Goal: Information Seeking & Learning: Learn about a topic

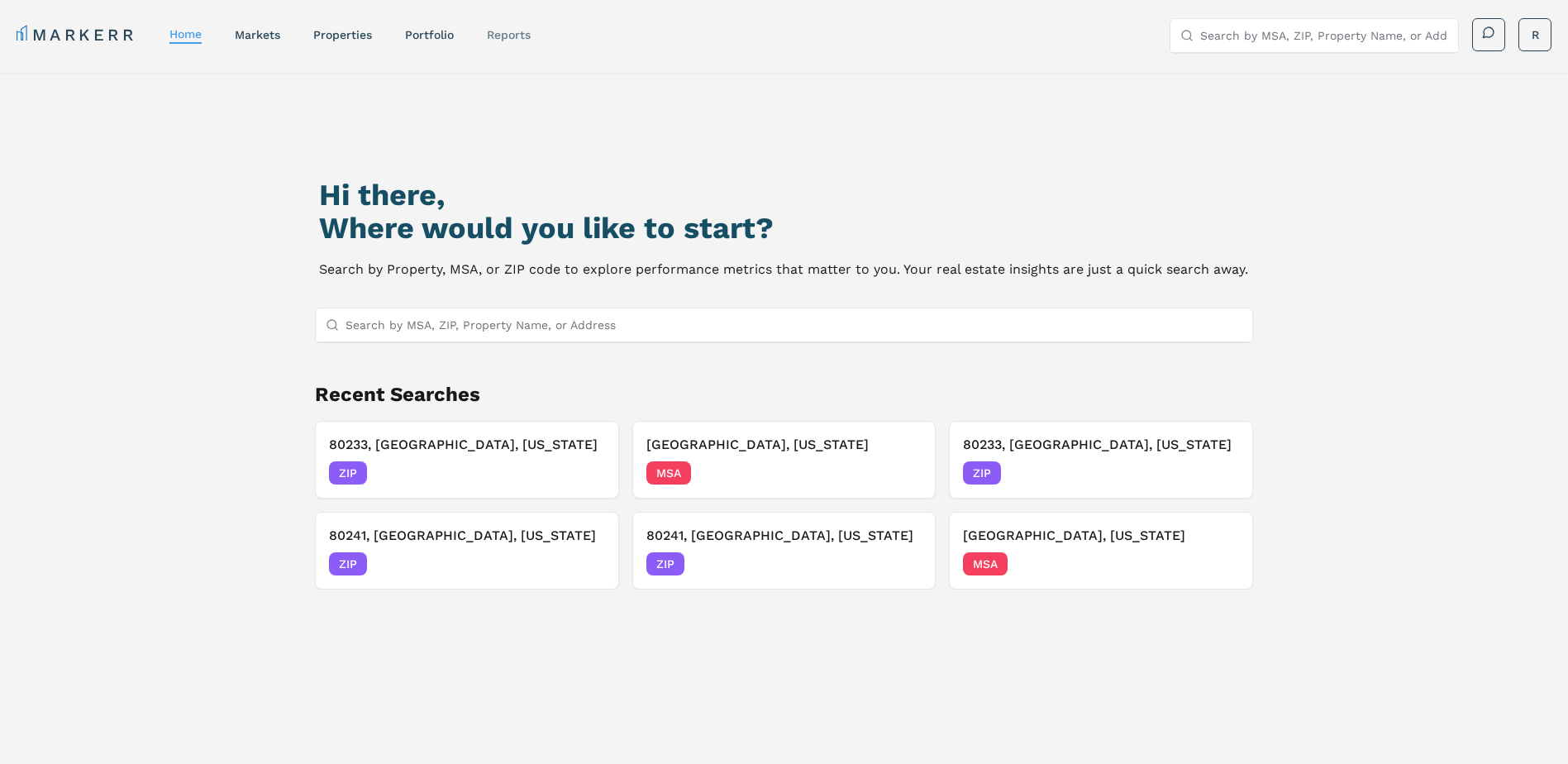
click at [517, 35] on link "reports" at bounding box center [508, 35] width 44 height 13
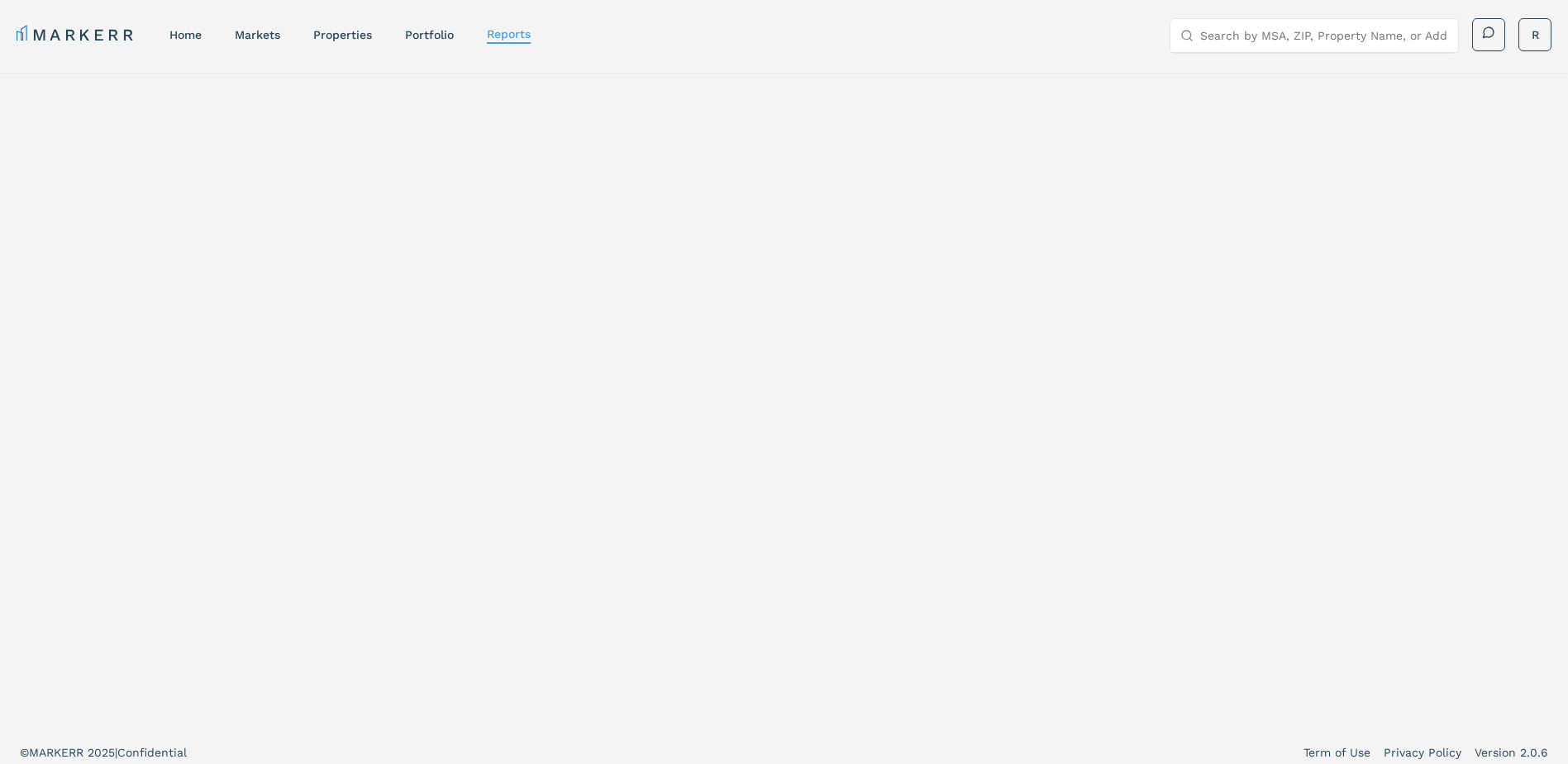
select select "-release_date"
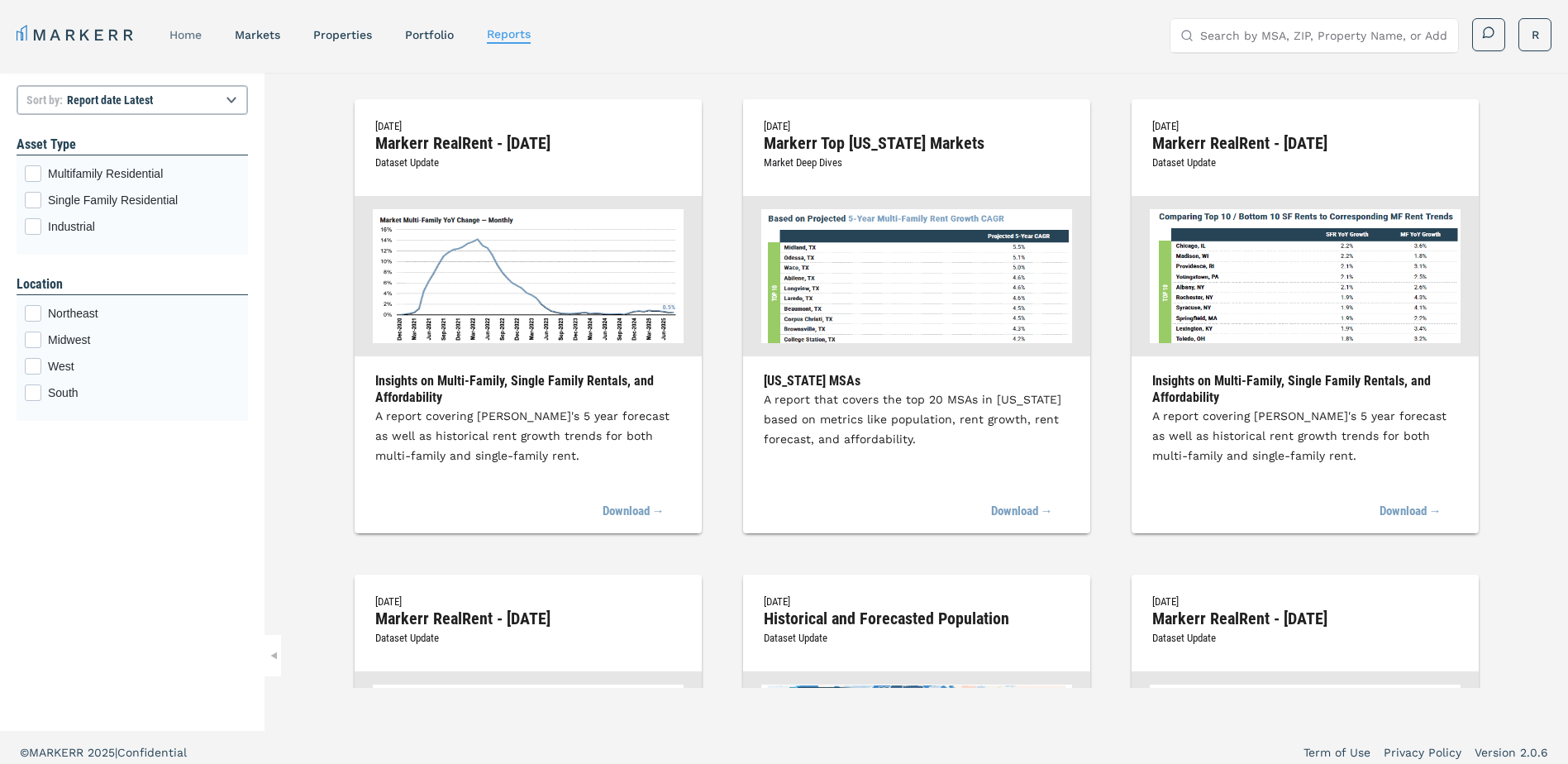
click at [181, 36] on link "home" at bounding box center [185, 35] width 32 height 13
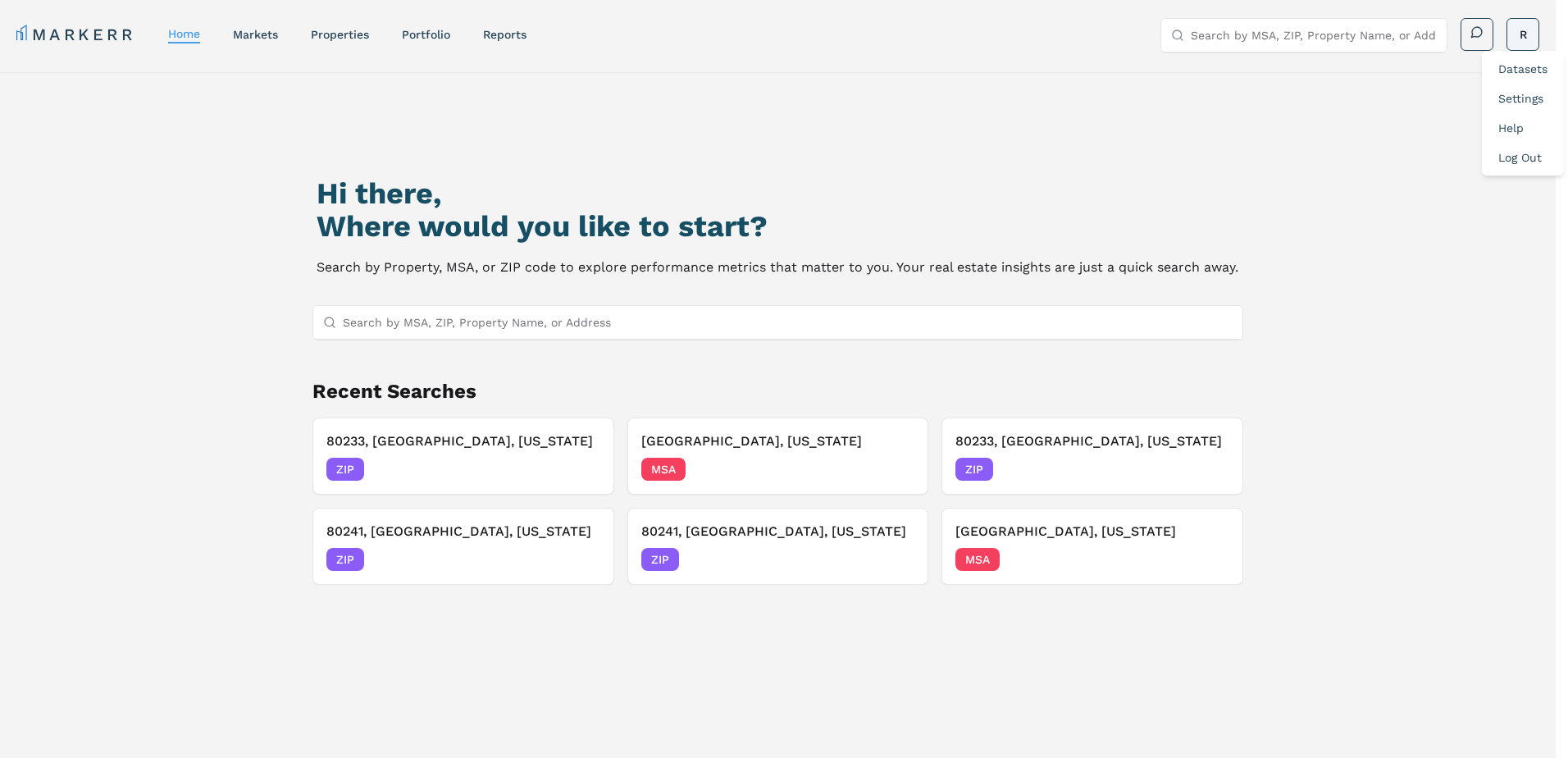
click at [1519, 38] on html "MARKERR home markets properties Portfolio reports Search by MSA, ZIP, Property …" at bounding box center [784, 449] width 1568 height 899
click at [1473, 39] on html "MARKERR home markets properties Portfolio reports Search by MSA, ZIP, Property …" at bounding box center [784, 449] width 1568 height 899
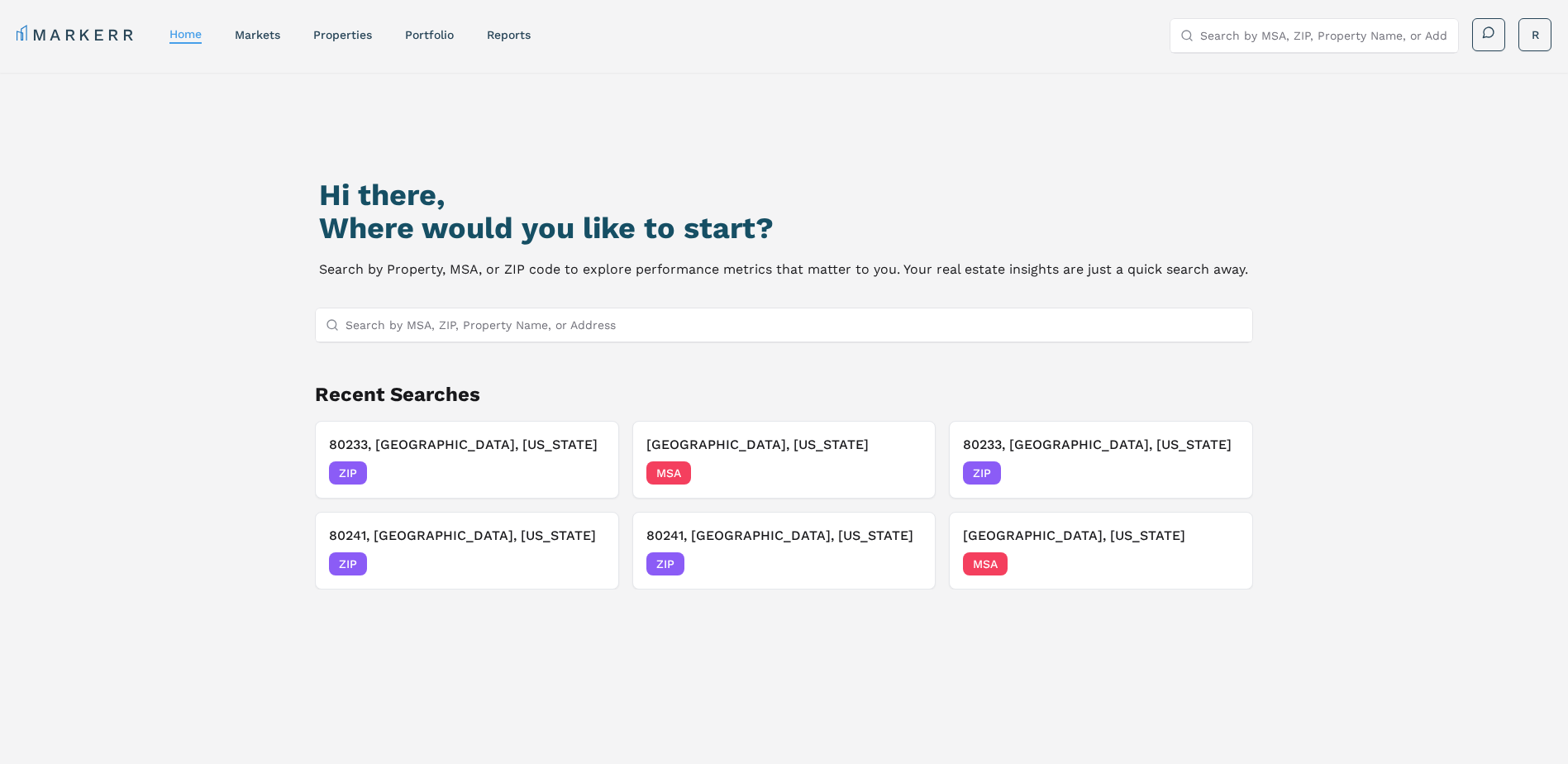
click at [824, 112] on div "Hi there, Where would you like to start? Search by Property, MSA, or ZIP code t…" at bounding box center [784, 482] width 1098 height 764
click at [271, 37] on link "markets" at bounding box center [257, 35] width 46 height 13
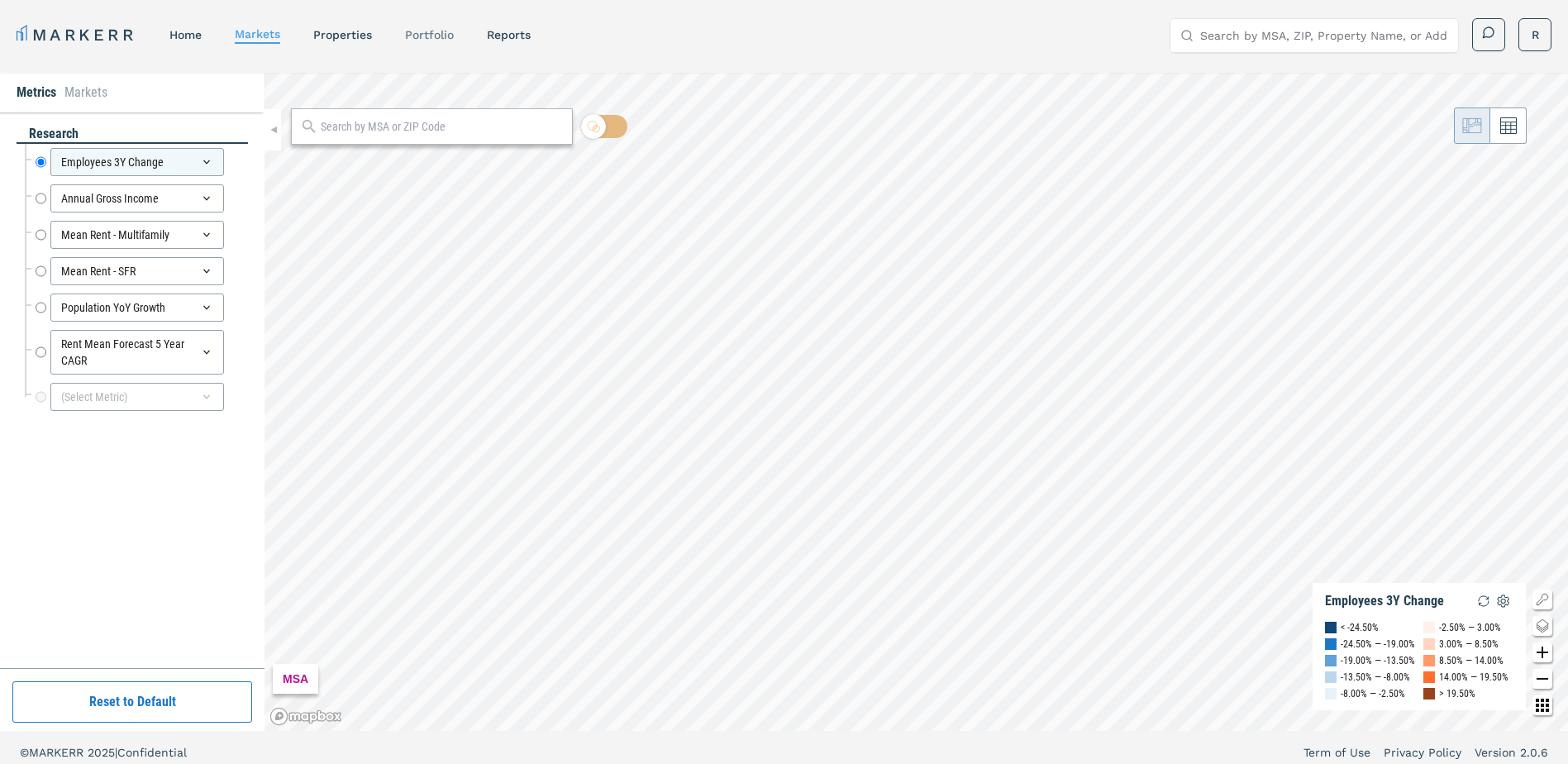
click at [438, 39] on link "Portfolio" at bounding box center [429, 35] width 49 height 13
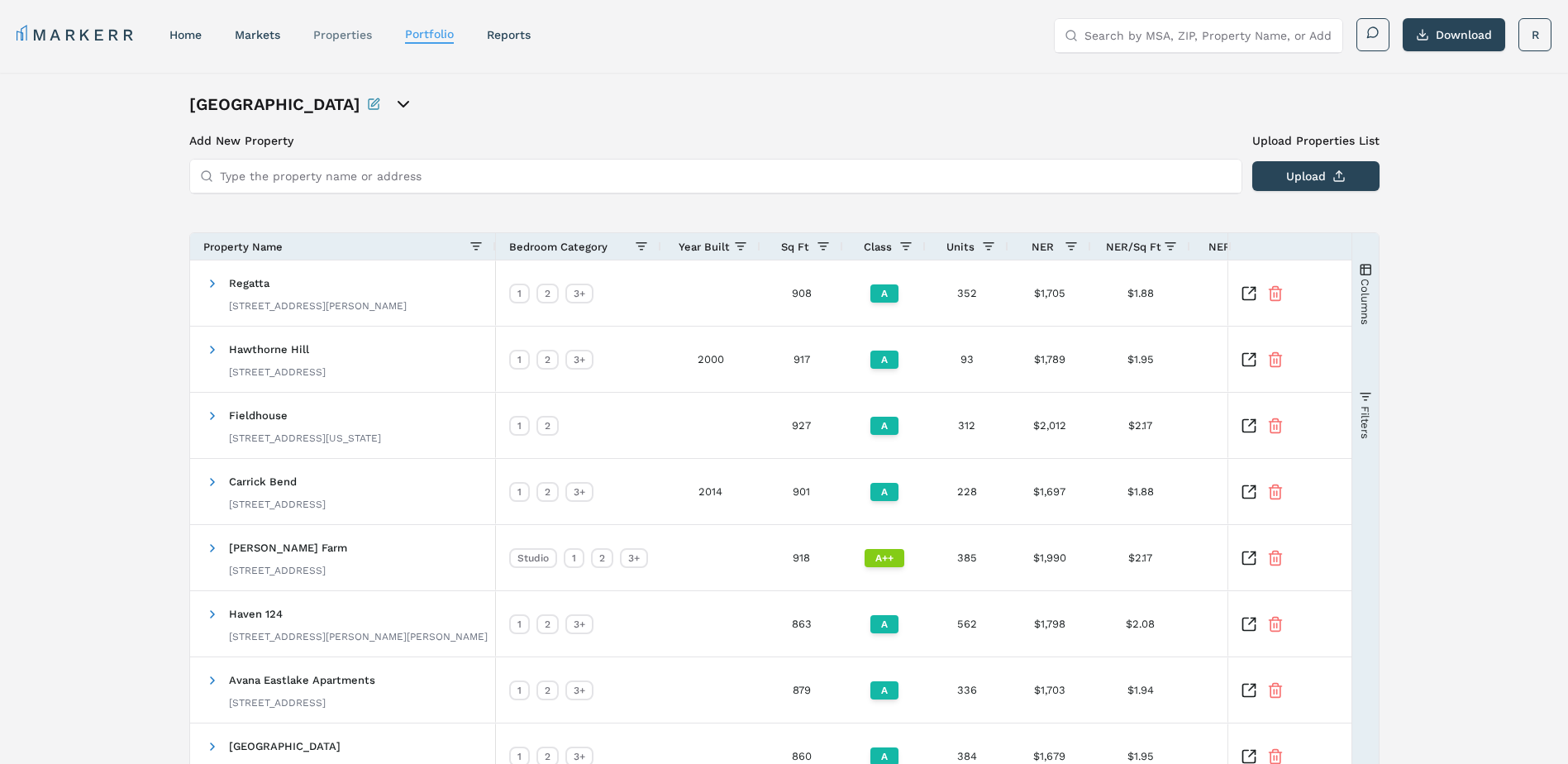
click at [336, 35] on link "properties" at bounding box center [343, 35] width 59 height 13
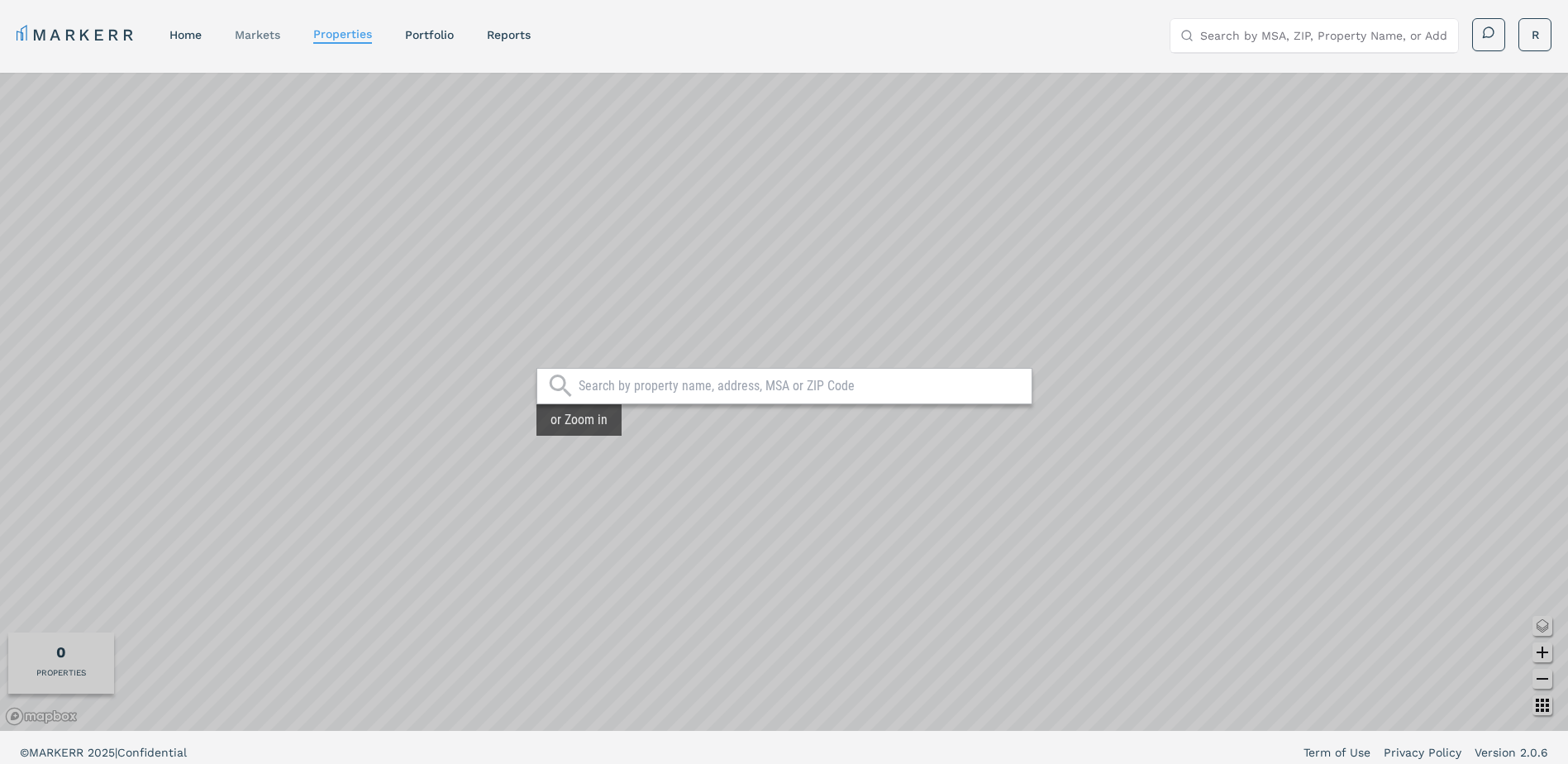
click at [260, 37] on link "markets" at bounding box center [257, 35] width 46 height 13
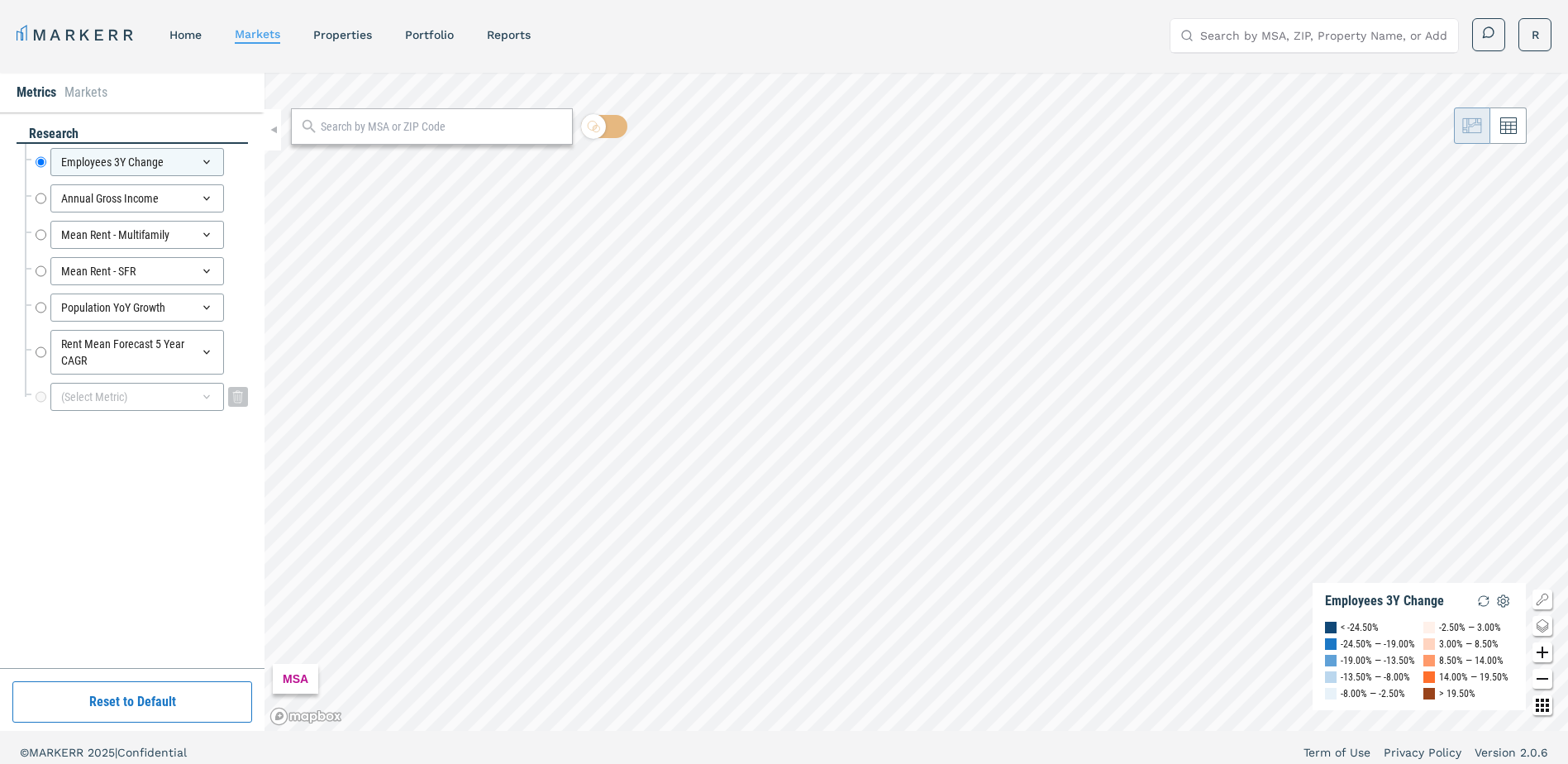
click at [206, 397] on icon at bounding box center [207, 397] width 7 height 4
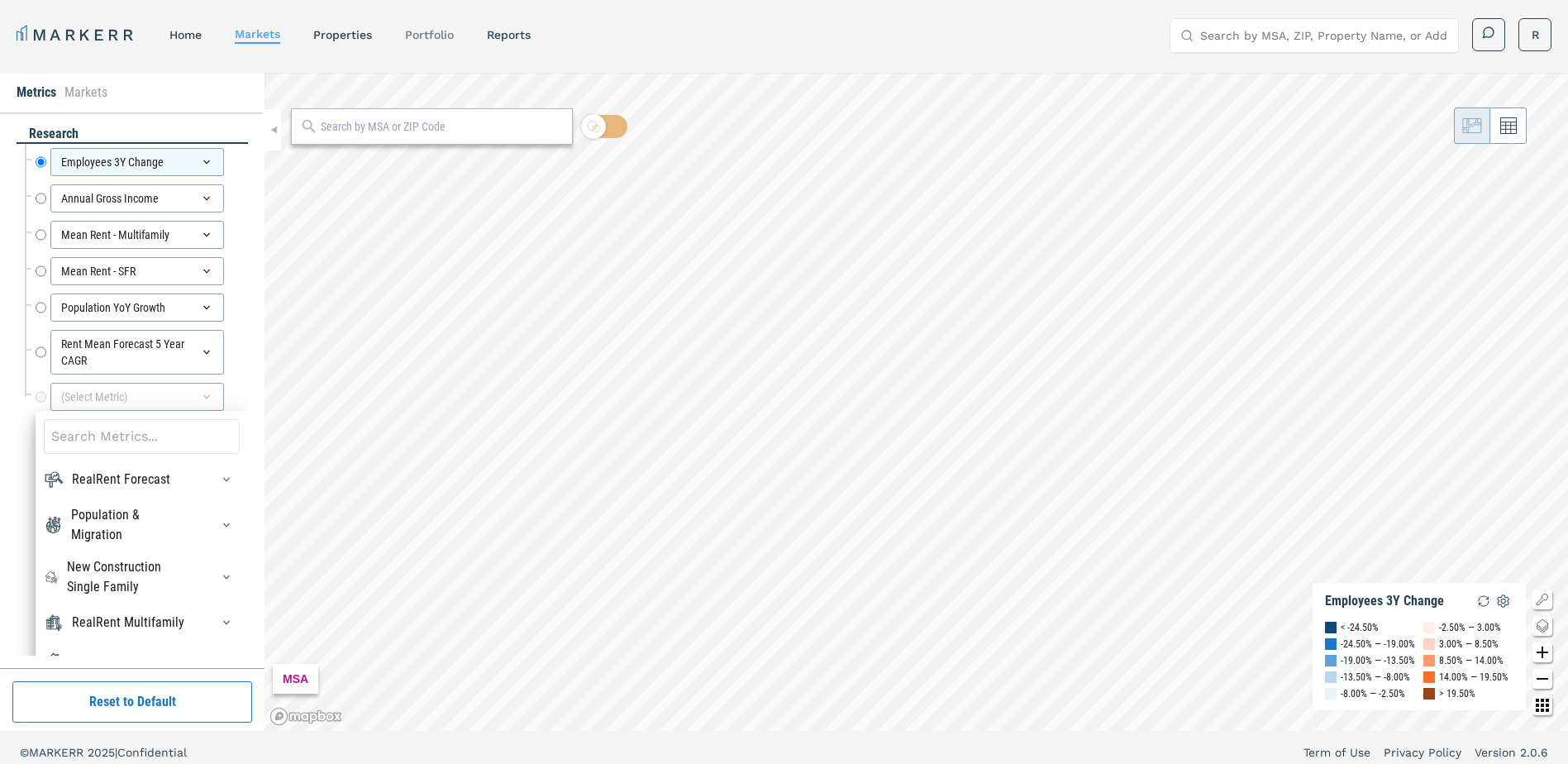
click at [432, 41] on div "Portfolio" at bounding box center [429, 35] width 49 height 17
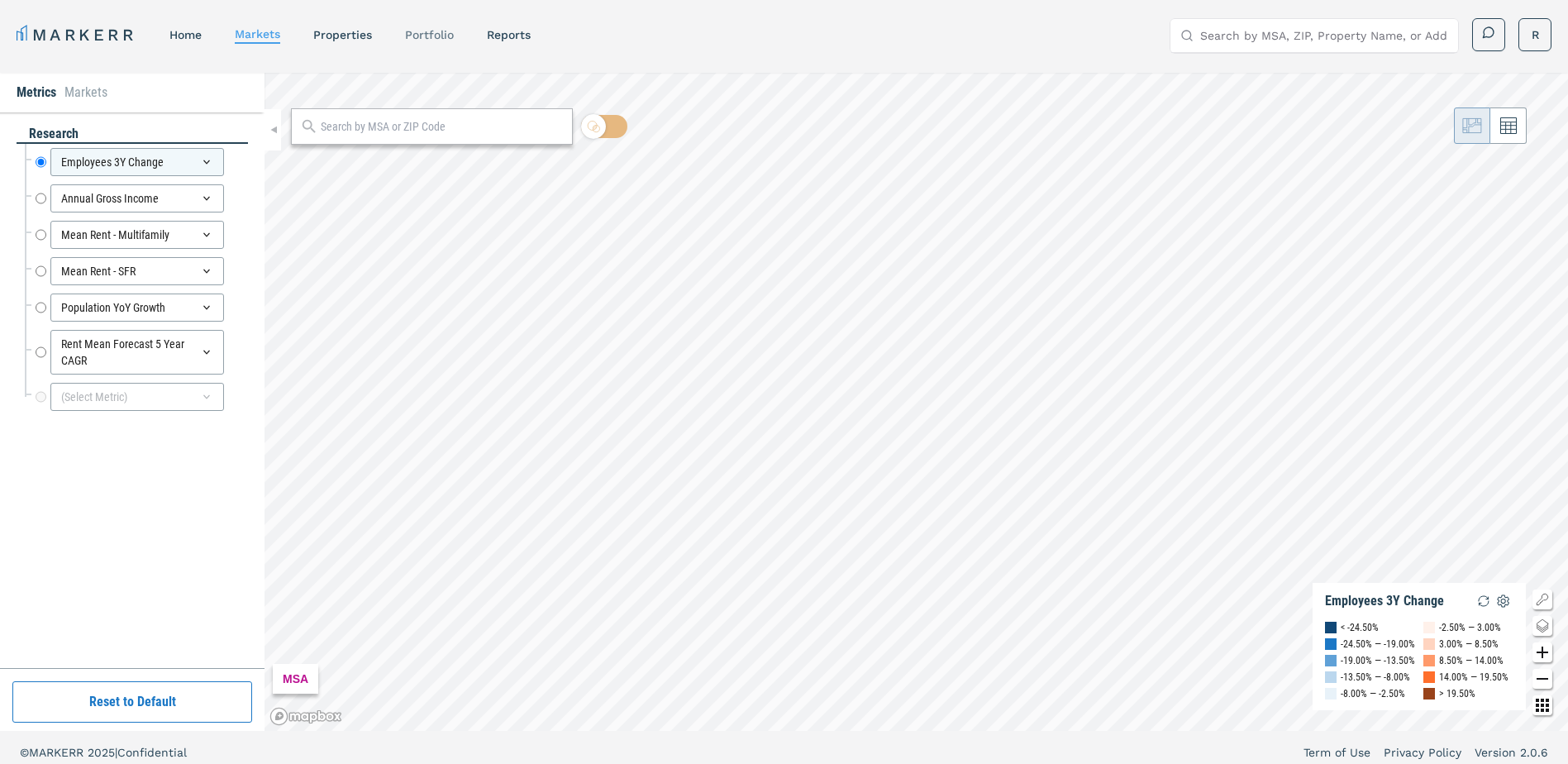
click at [437, 33] on link "Portfolio" at bounding box center [429, 35] width 49 height 13
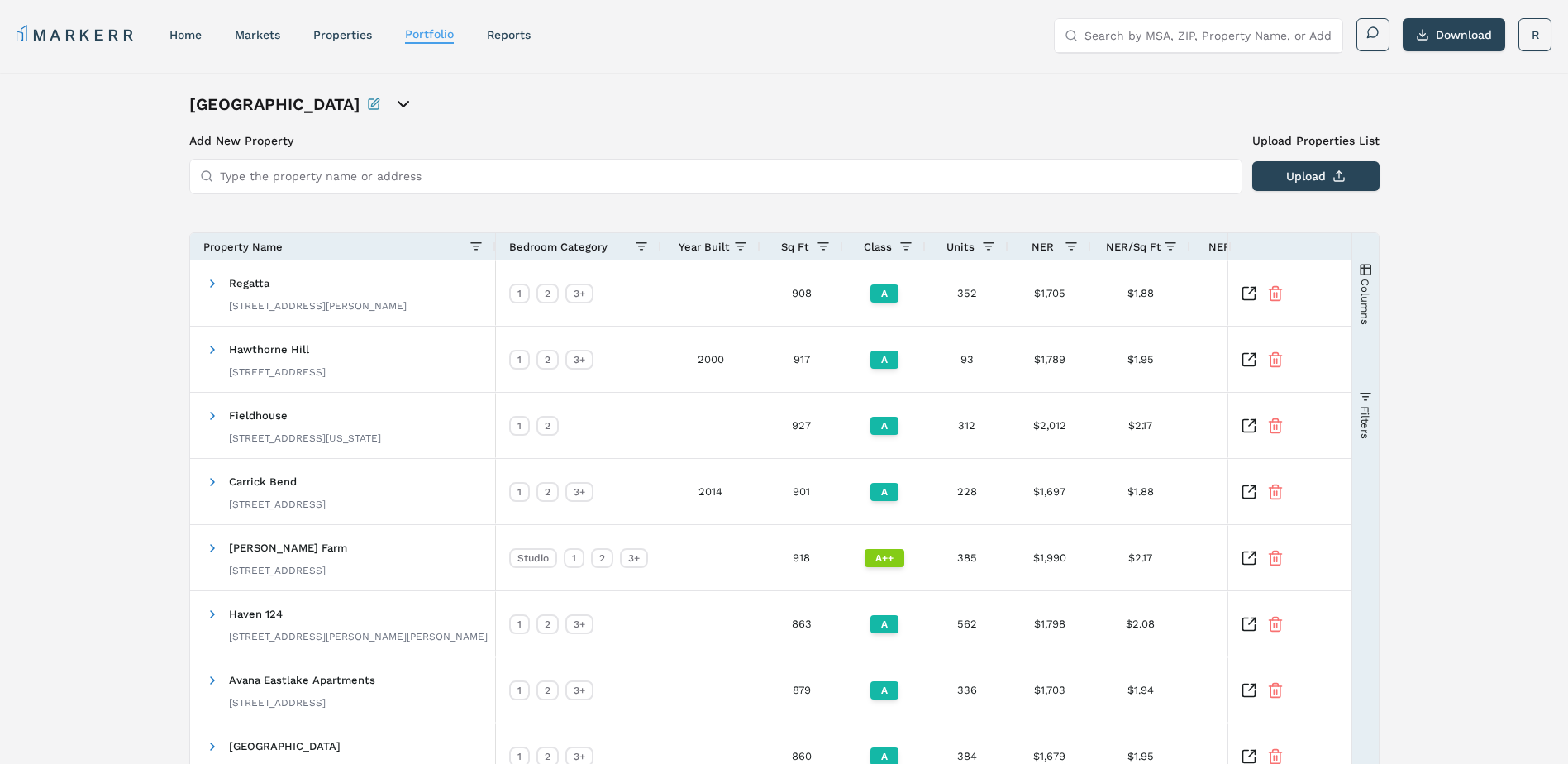
click at [394, 103] on icon "open portfolio options" at bounding box center [404, 105] width 20 height 20
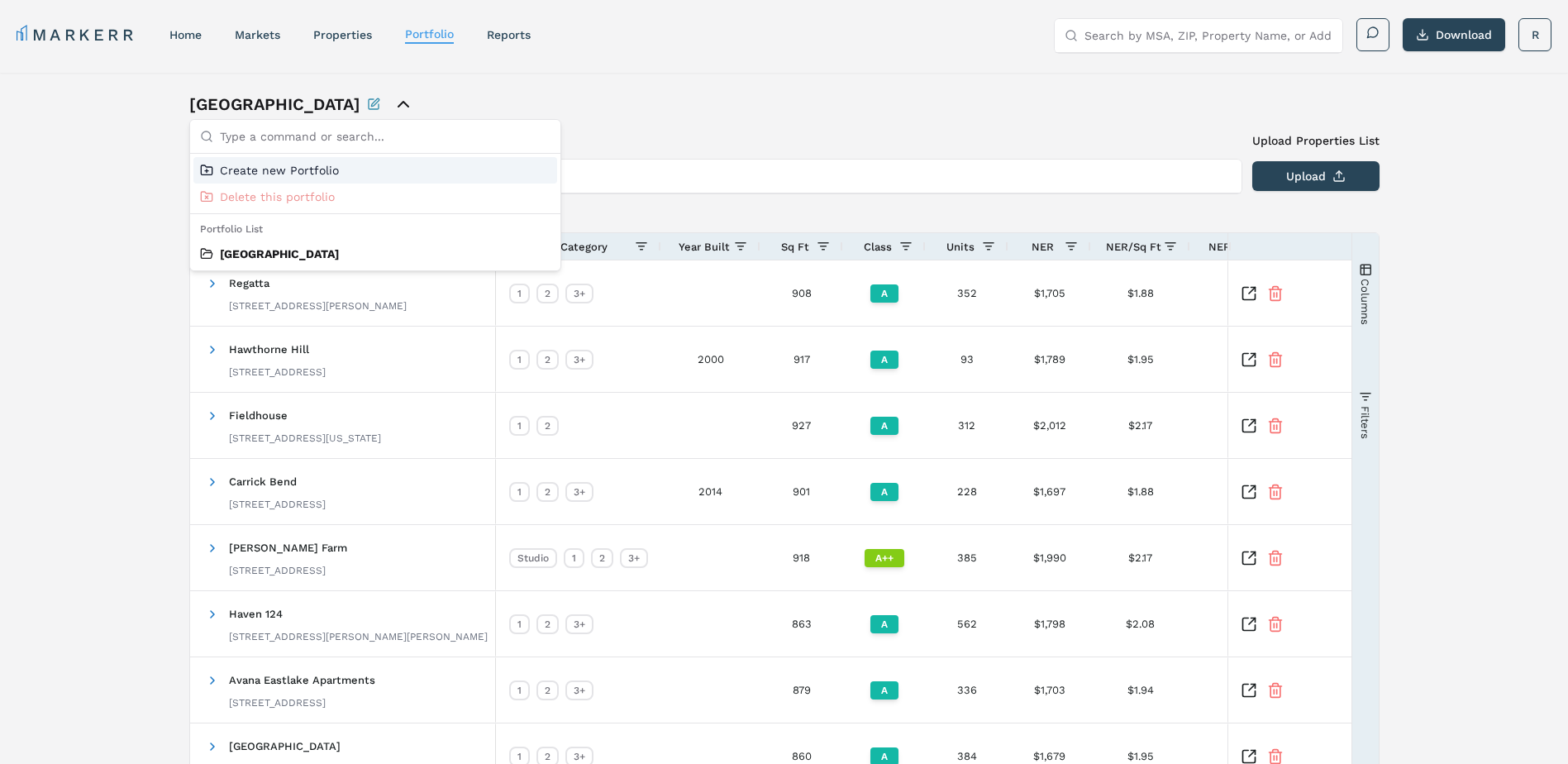
click at [394, 103] on icon "close portfolio options" at bounding box center [404, 105] width 20 height 20
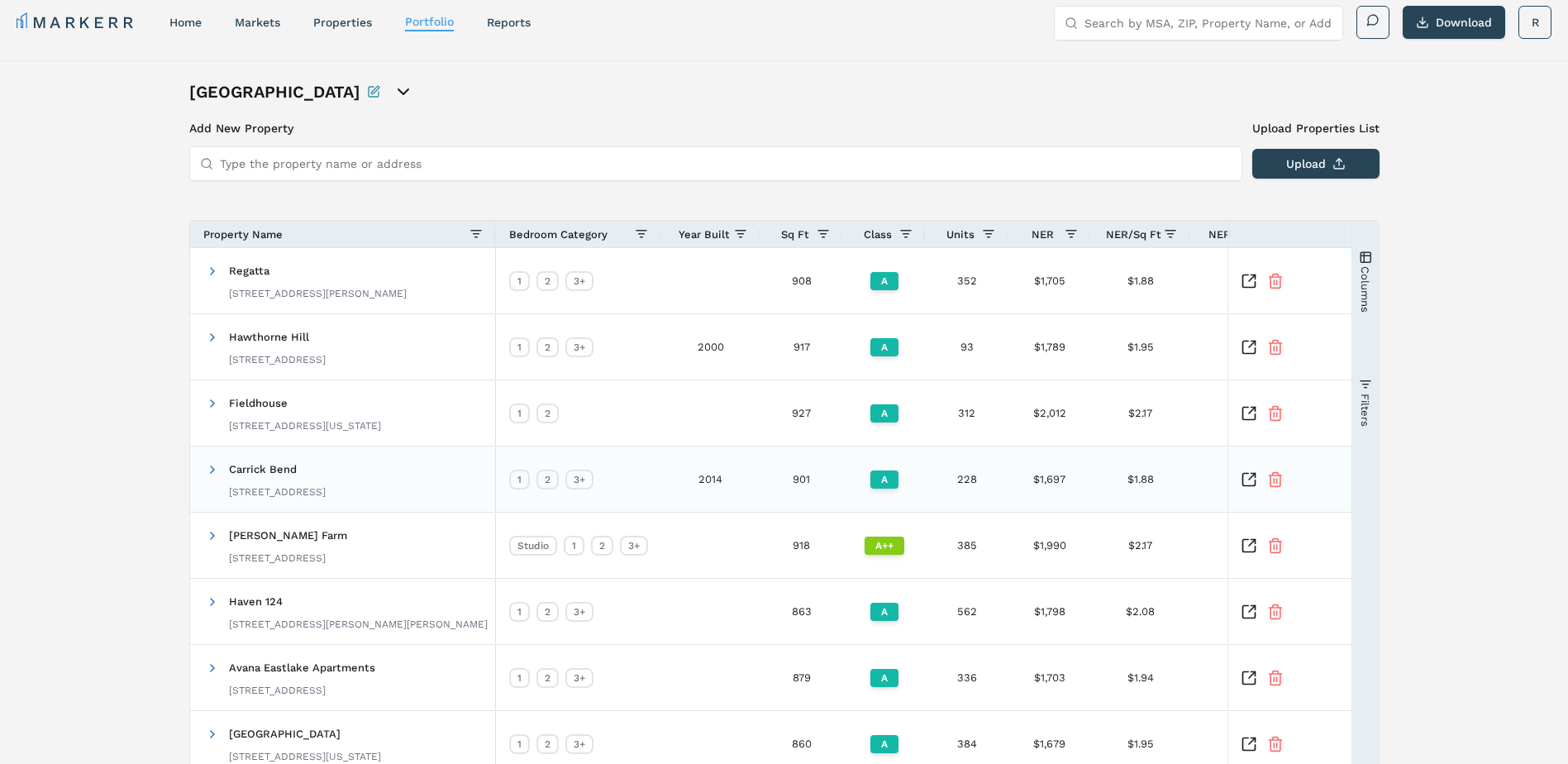
scroll to position [261, 0]
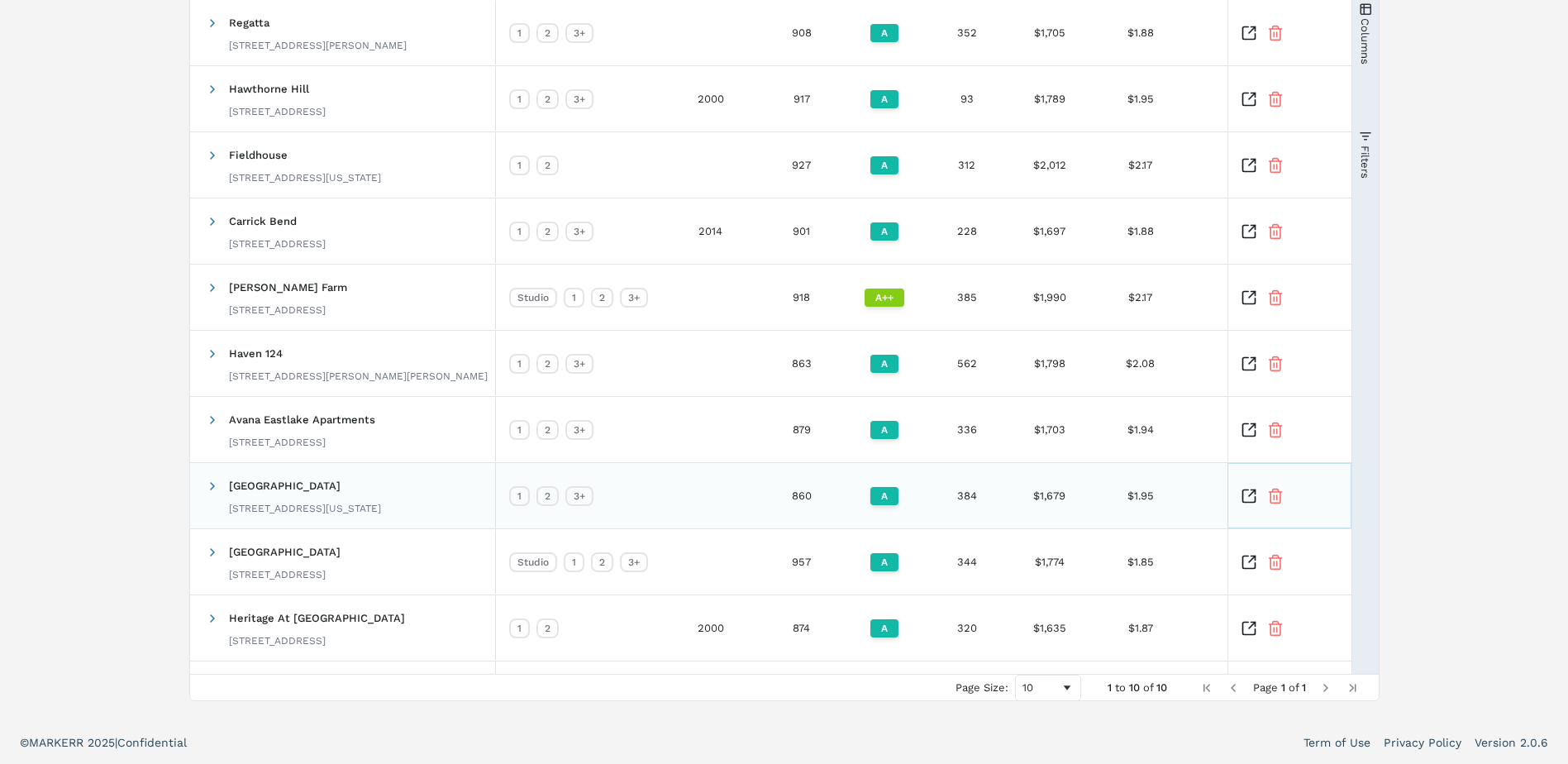
click at [1248, 500] on icon "Inspect Comparable" at bounding box center [1248, 496] width 17 height 17
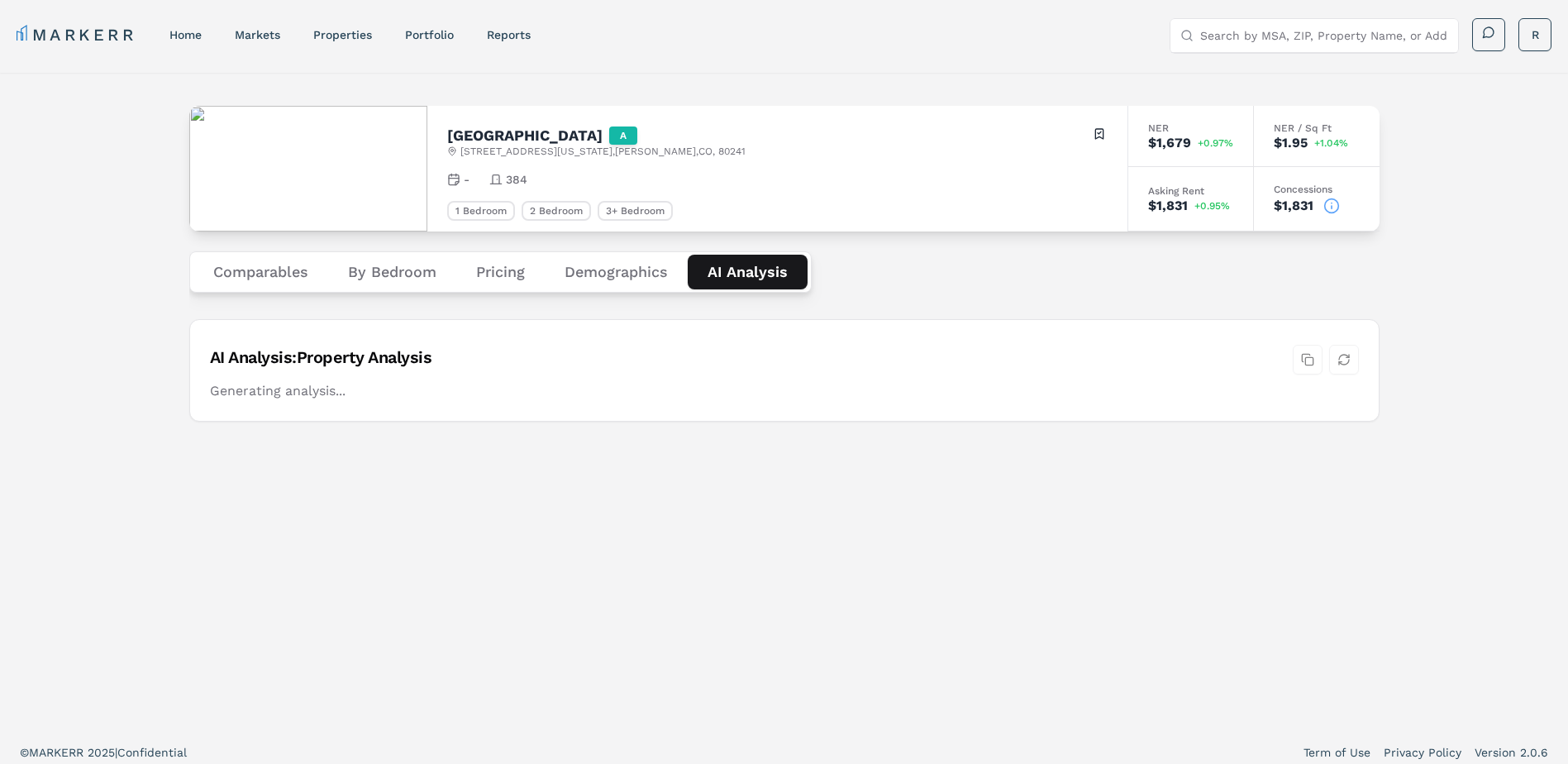
click at [742, 269] on Analysis "AI Analysis" at bounding box center [748, 272] width 120 height 35
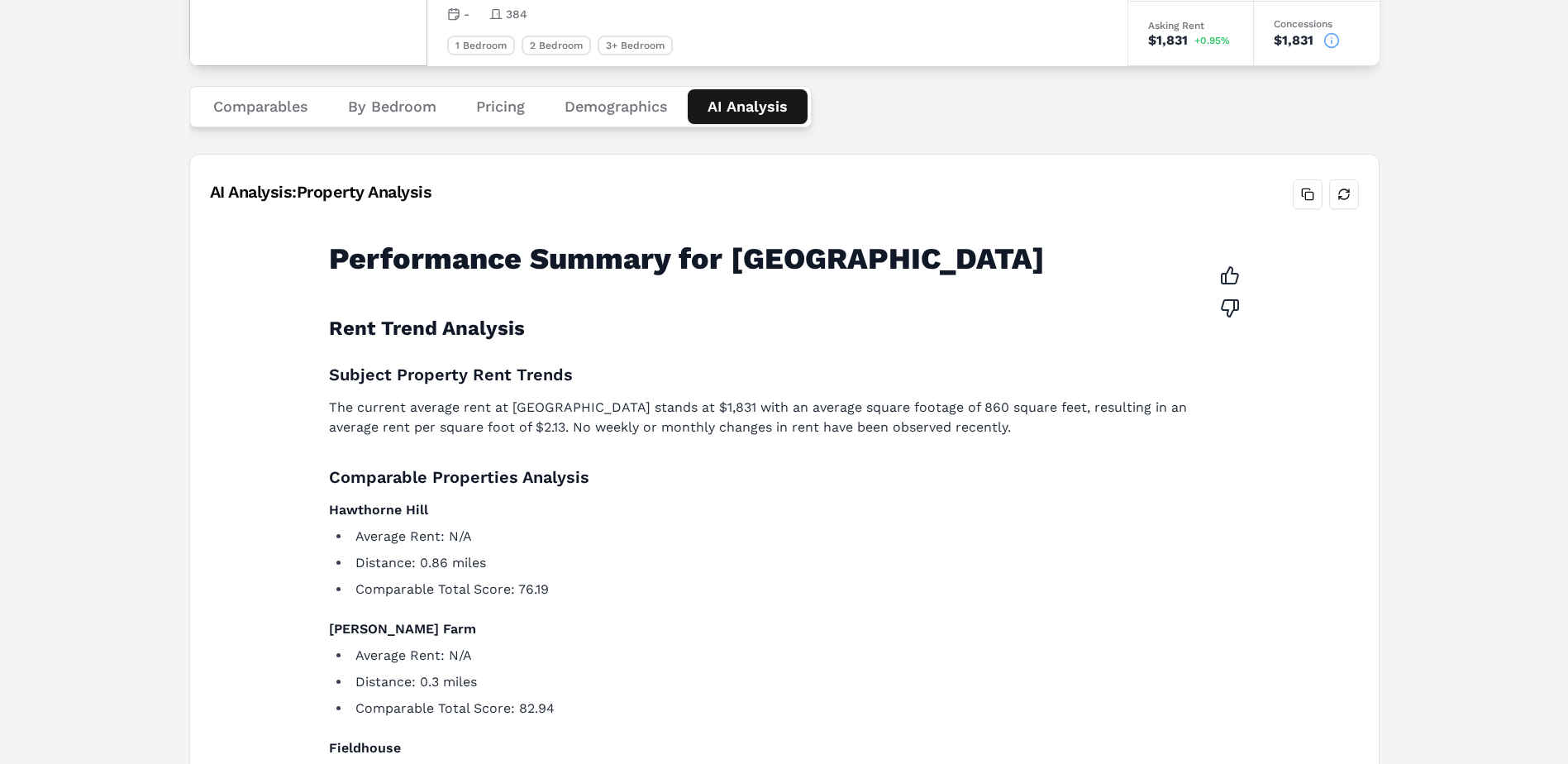
scroll to position [83, 0]
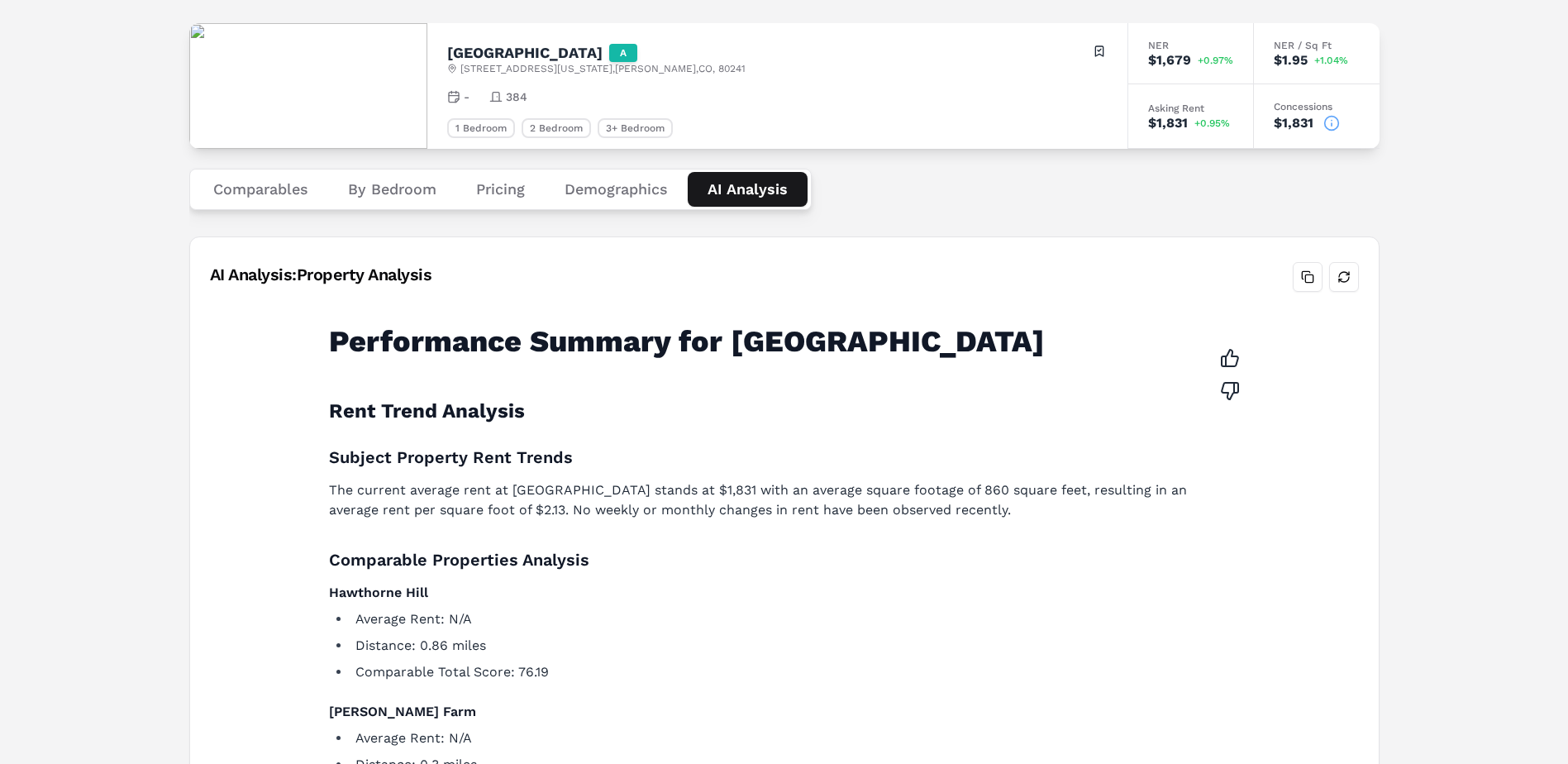
click at [244, 187] on button "Comparables" at bounding box center [260, 189] width 135 height 35
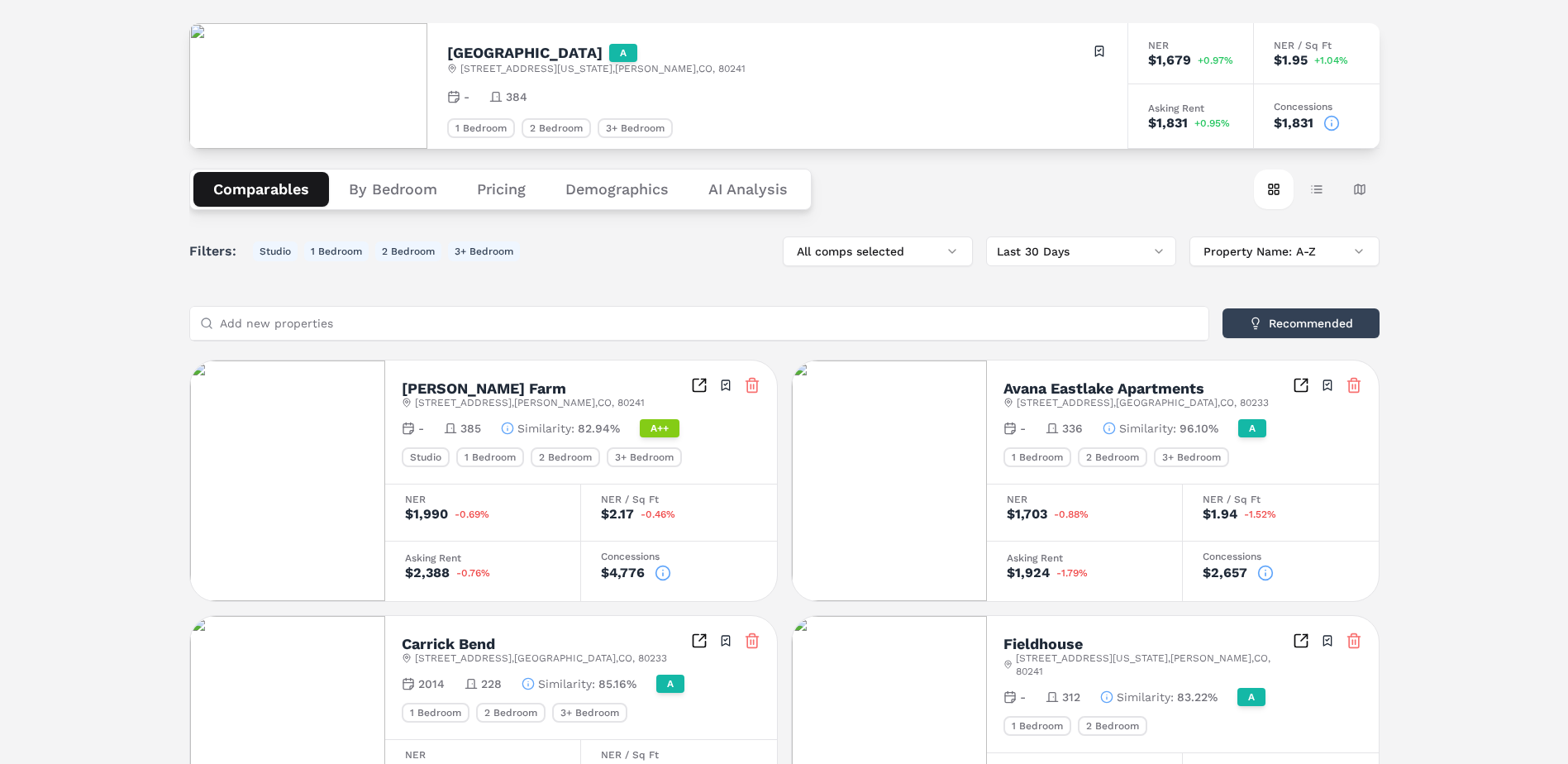
click at [615, 191] on button "Demographics" at bounding box center [617, 189] width 143 height 35
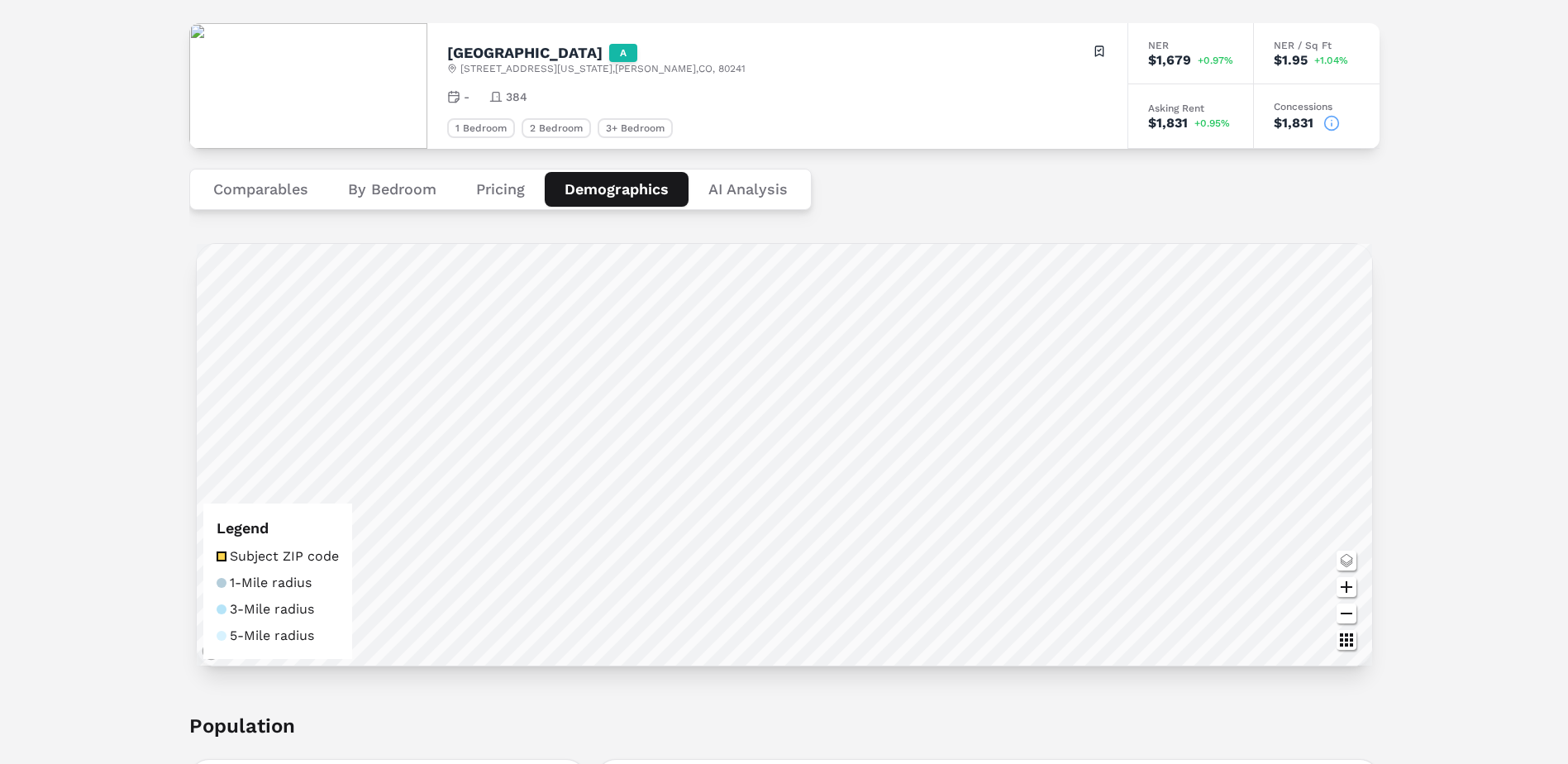
scroll to position [10, 0]
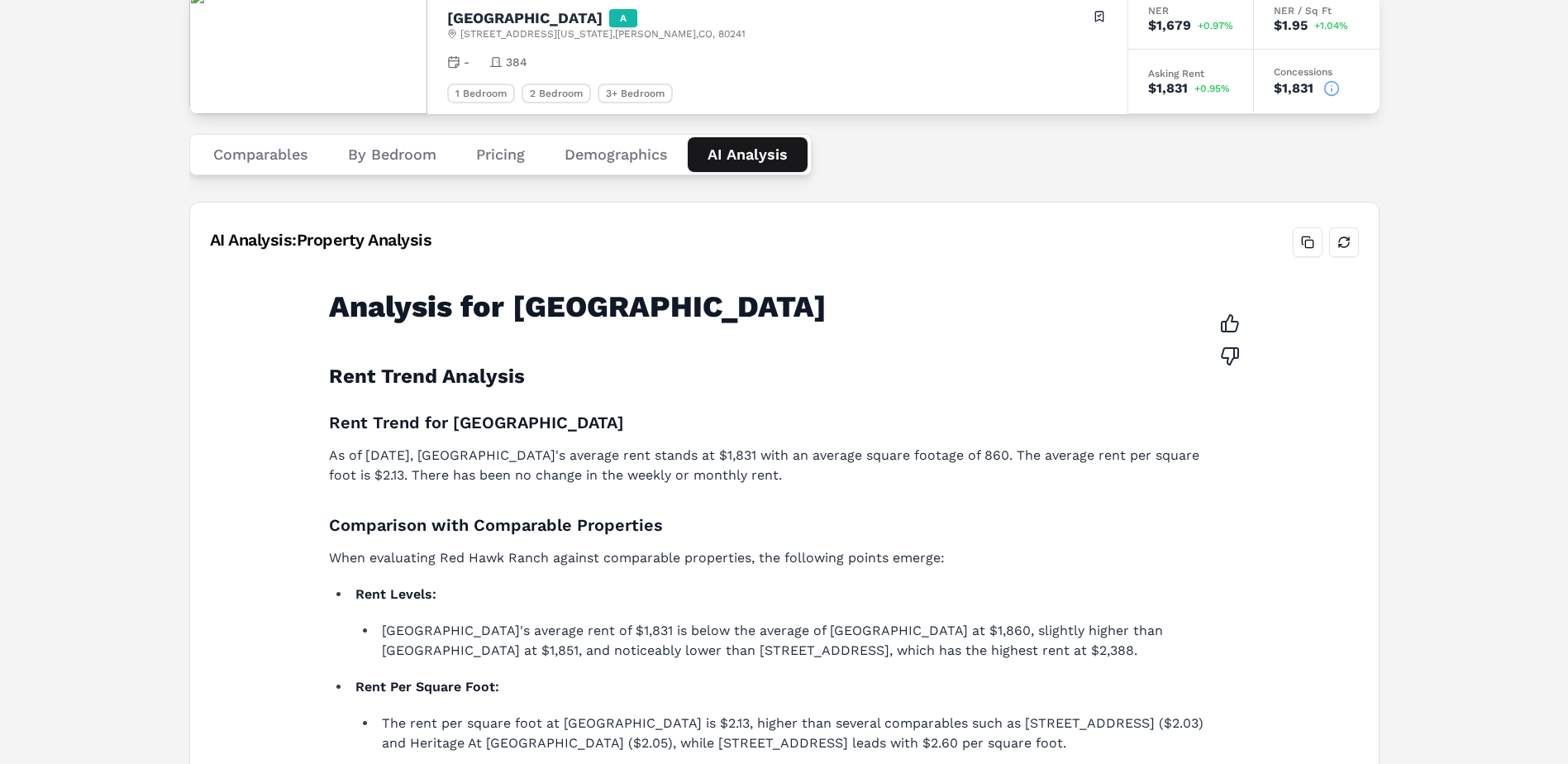
scroll to position [35, 0]
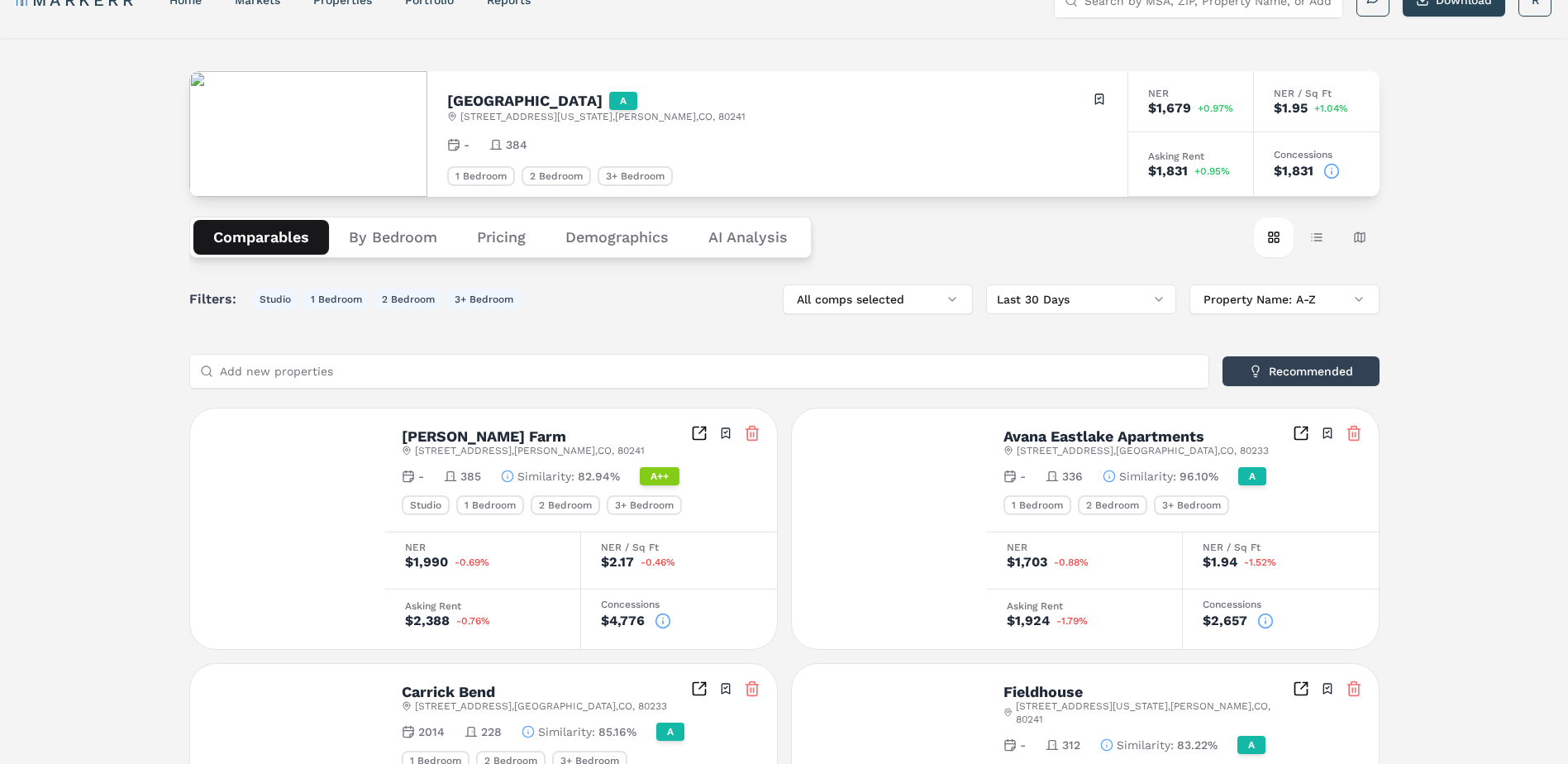
click at [268, 239] on button "Comparables" at bounding box center [260, 237] width 136 height 35
click at [389, 234] on button "By Bedroom" at bounding box center [393, 237] width 128 height 35
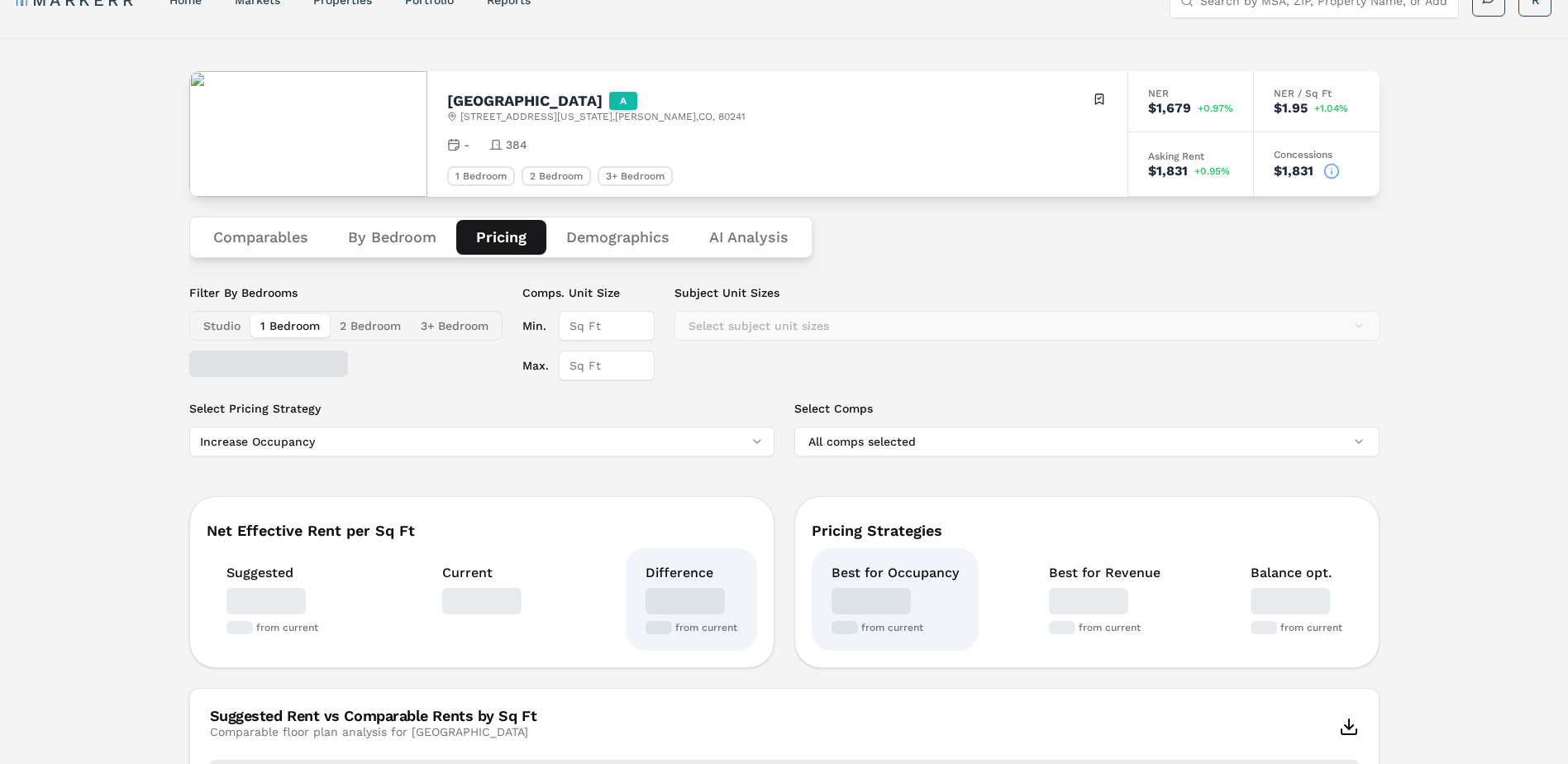
click at [490, 242] on button "Pricing" at bounding box center [501, 237] width 90 height 35
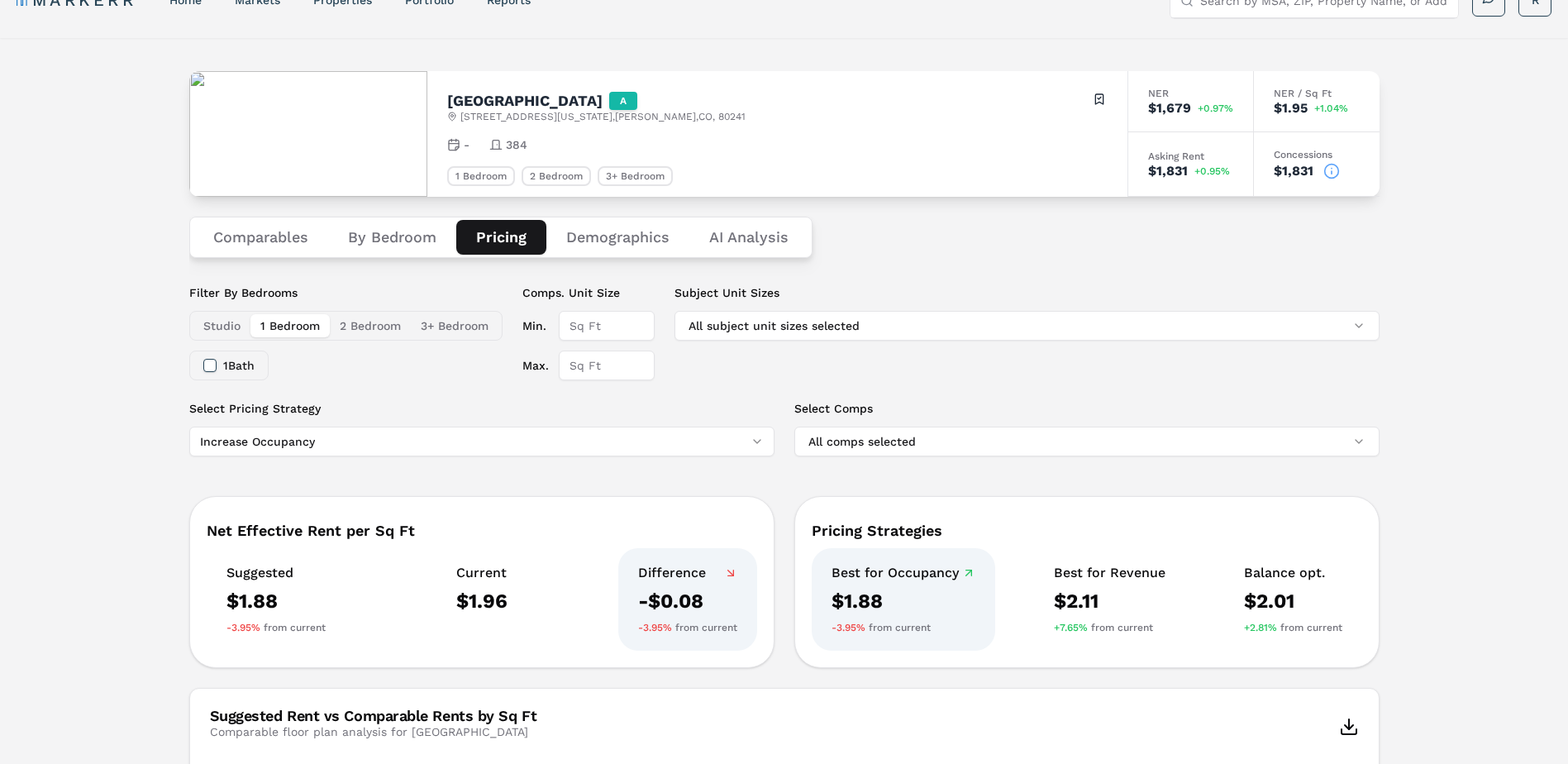
click at [747, 235] on div "Comparables By Bedroom Pricing Demographics AI Analysis" at bounding box center [784, 237] width 1190 height 81
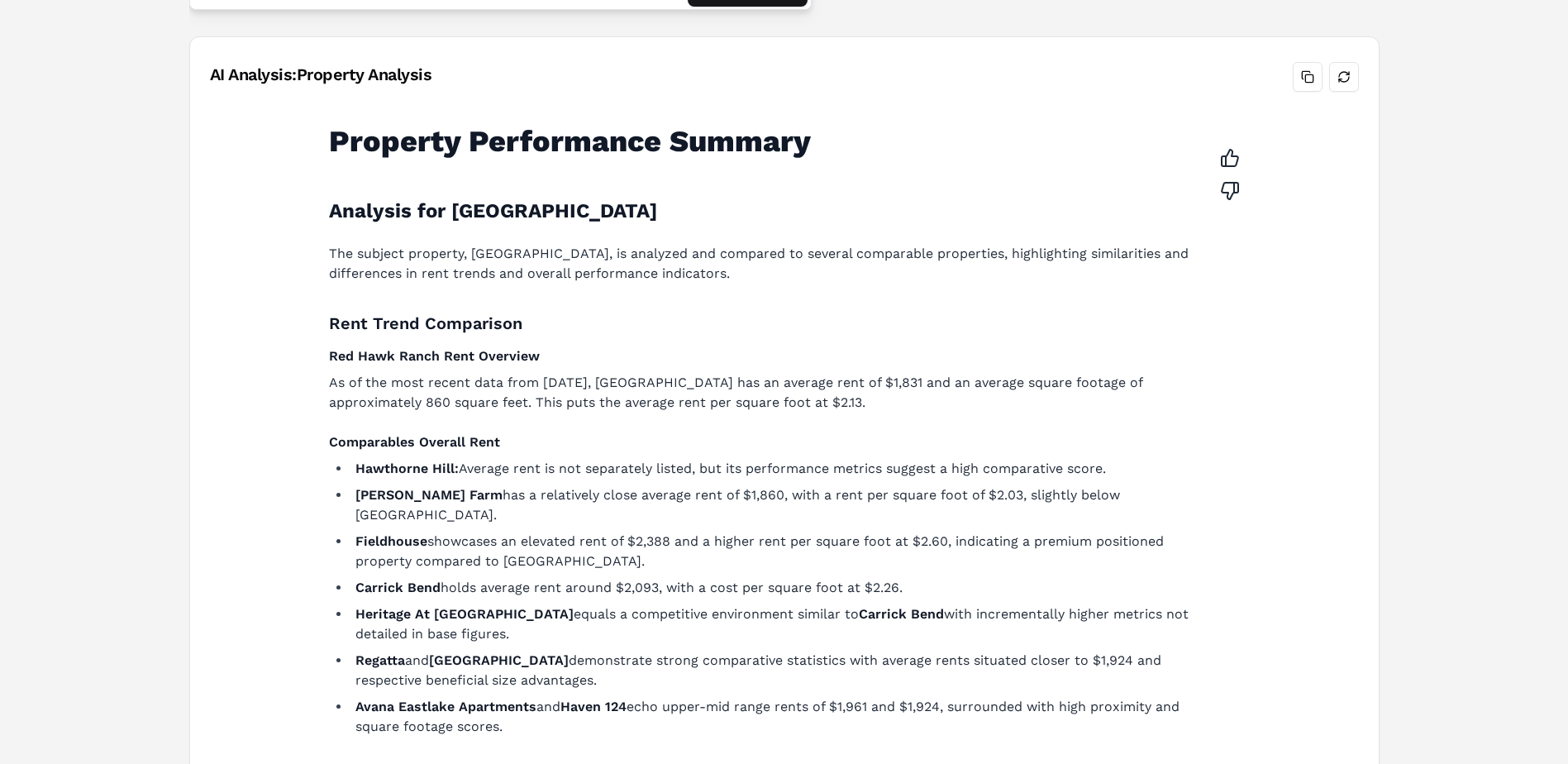
scroll to position [365, 0]
